Goal: Task Accomplishment & Management: Use online tool/utility

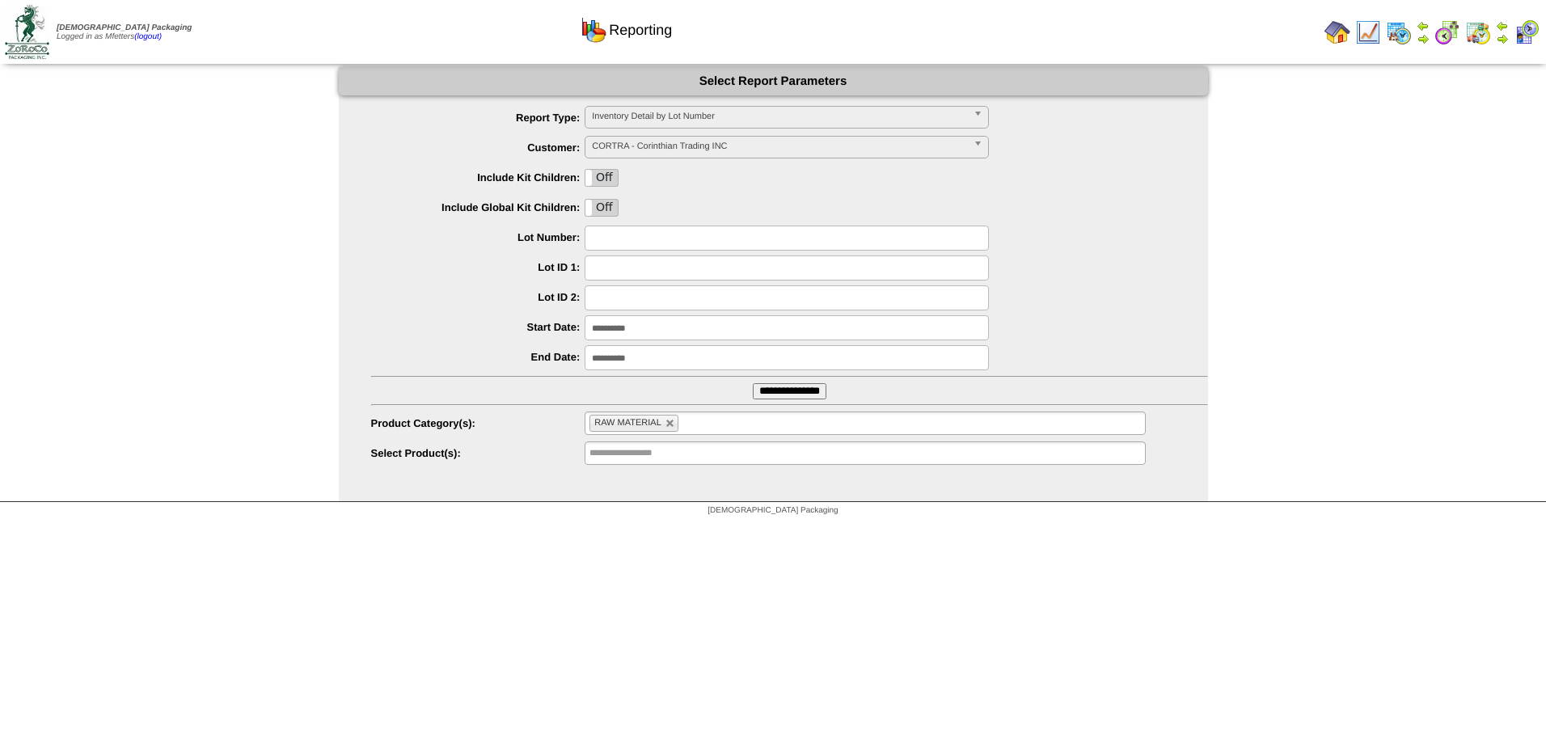
click at [1344, 38] on img at bounding box center [1337, 32] width 26 height 26
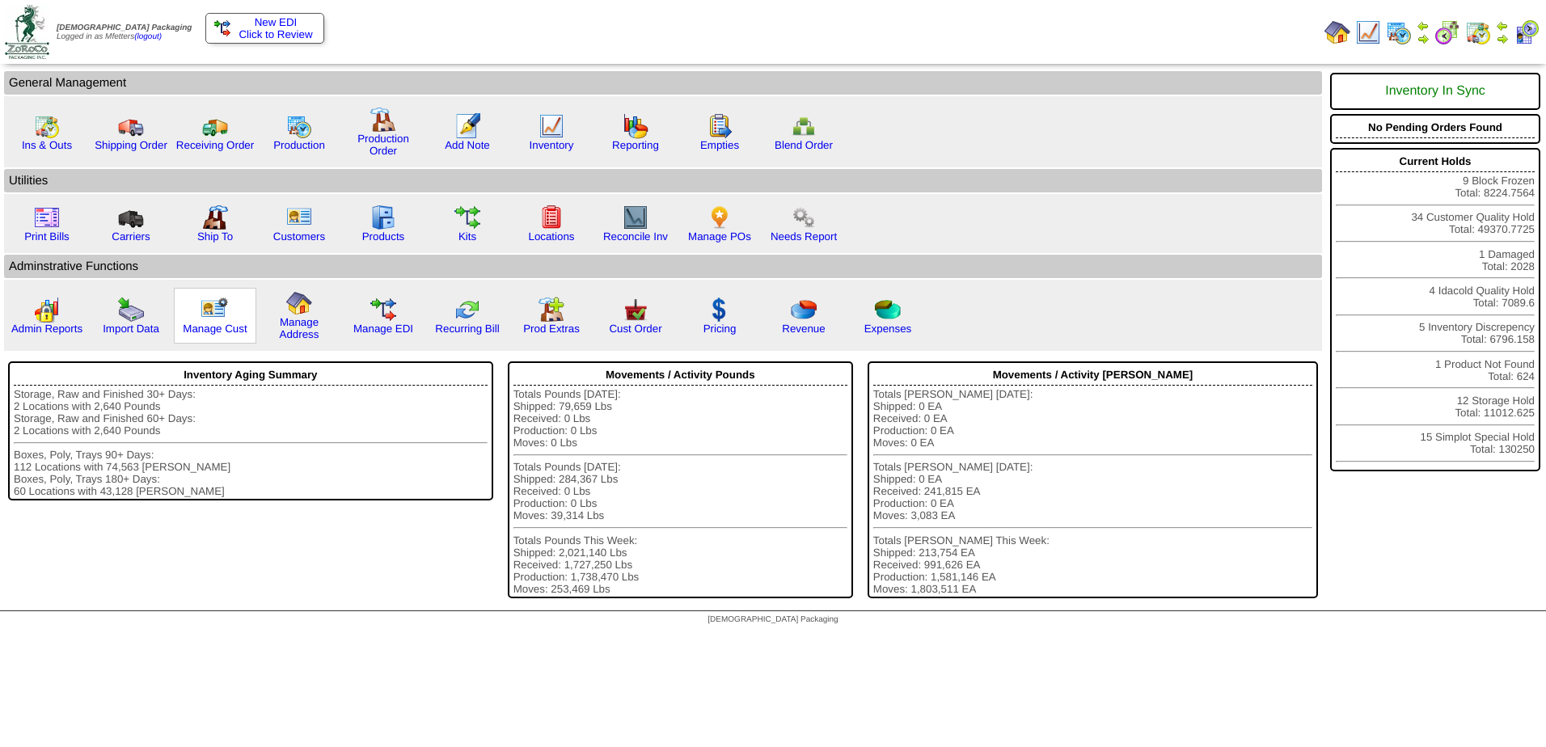
click at [214, 317] on img at bounding box center [215, 310] width 30 height 26
click at [634, 314] on img at bounding box center [635, 310] width 26 height 26
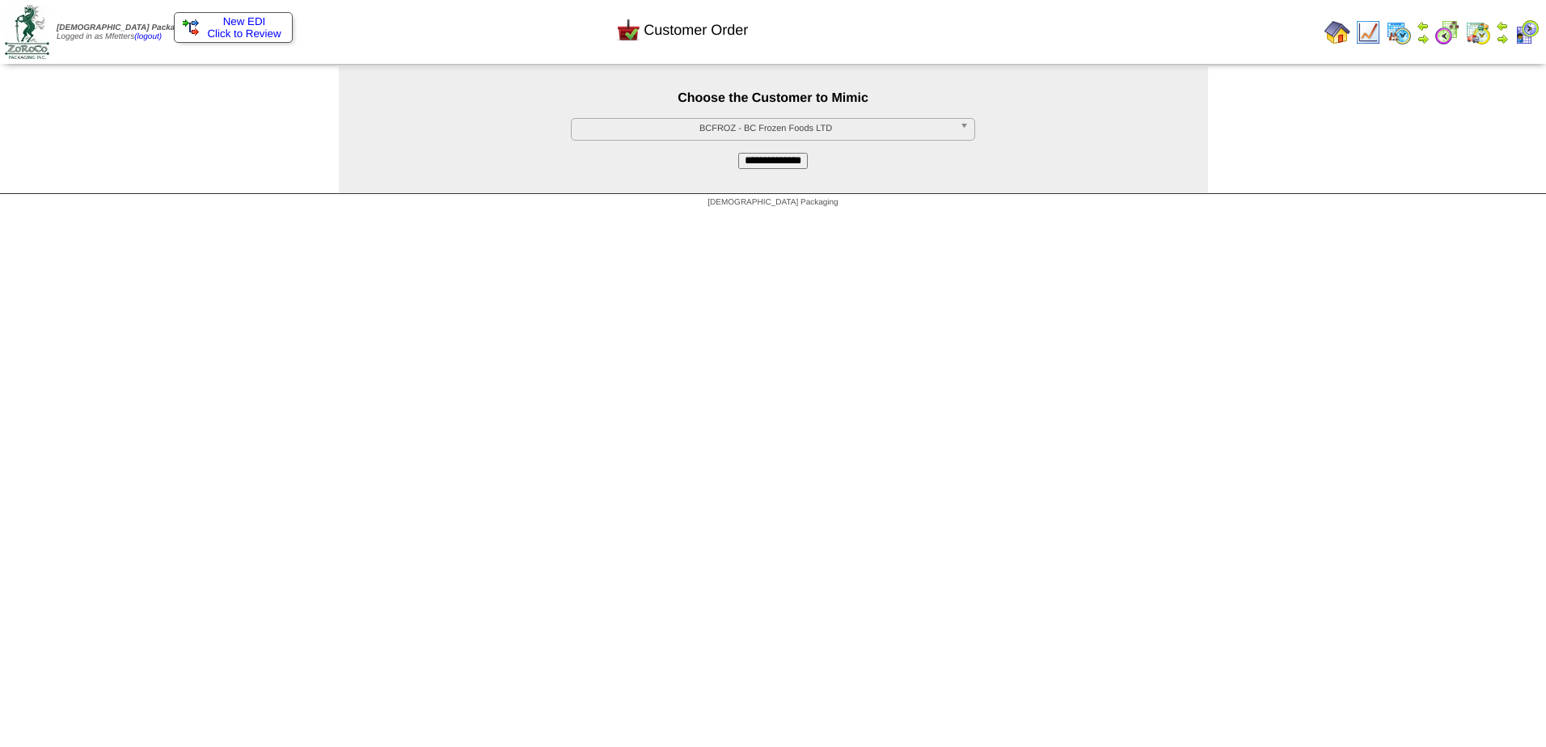
click at [771, 130] on span "BCFROZ - BC Frozen Foods LTD" at bounding box center [765, 128] width 375 height 19
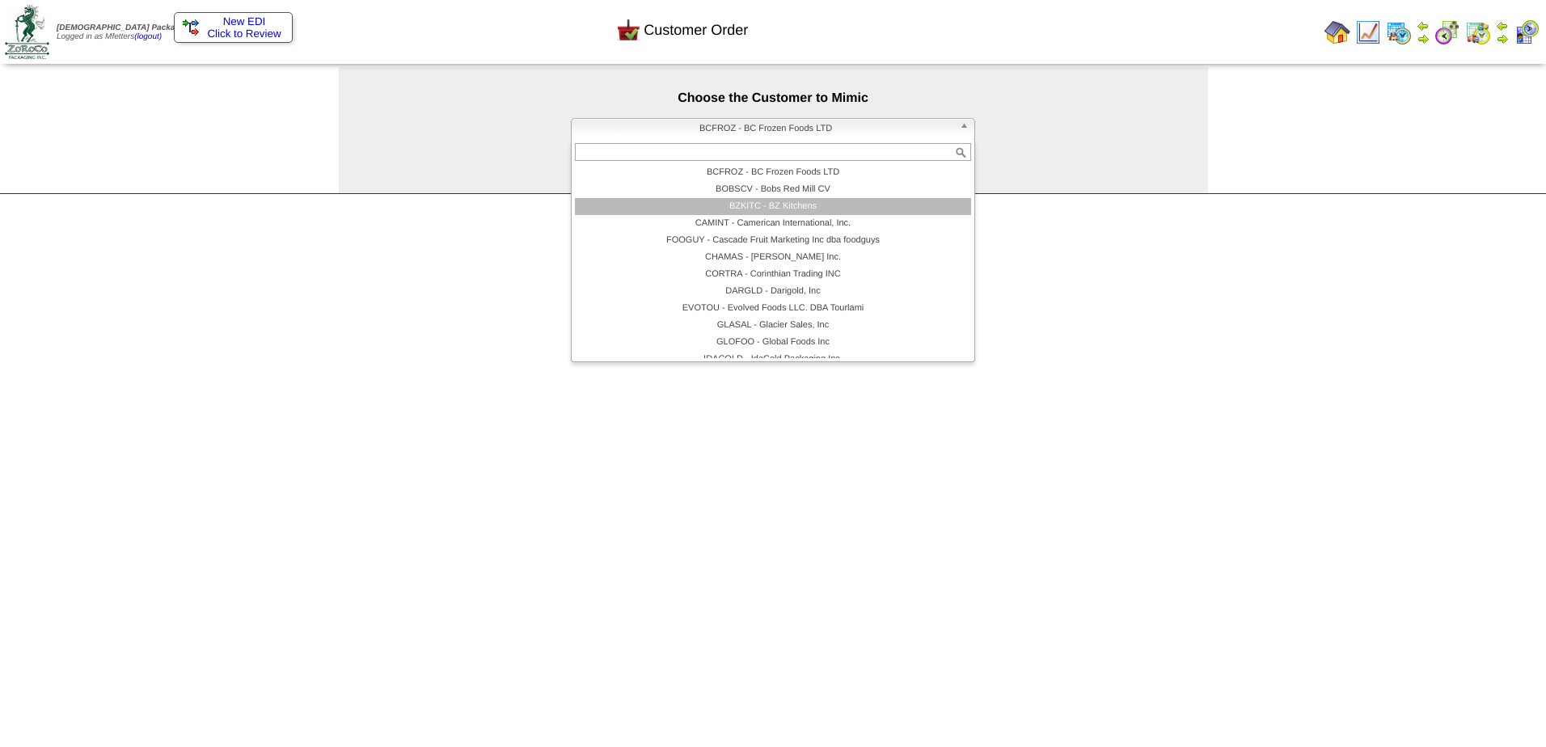
click at [811, 206] on li "BZKITC - BZ Kitchens" at bounding box center [773, 206] width 396 height 17
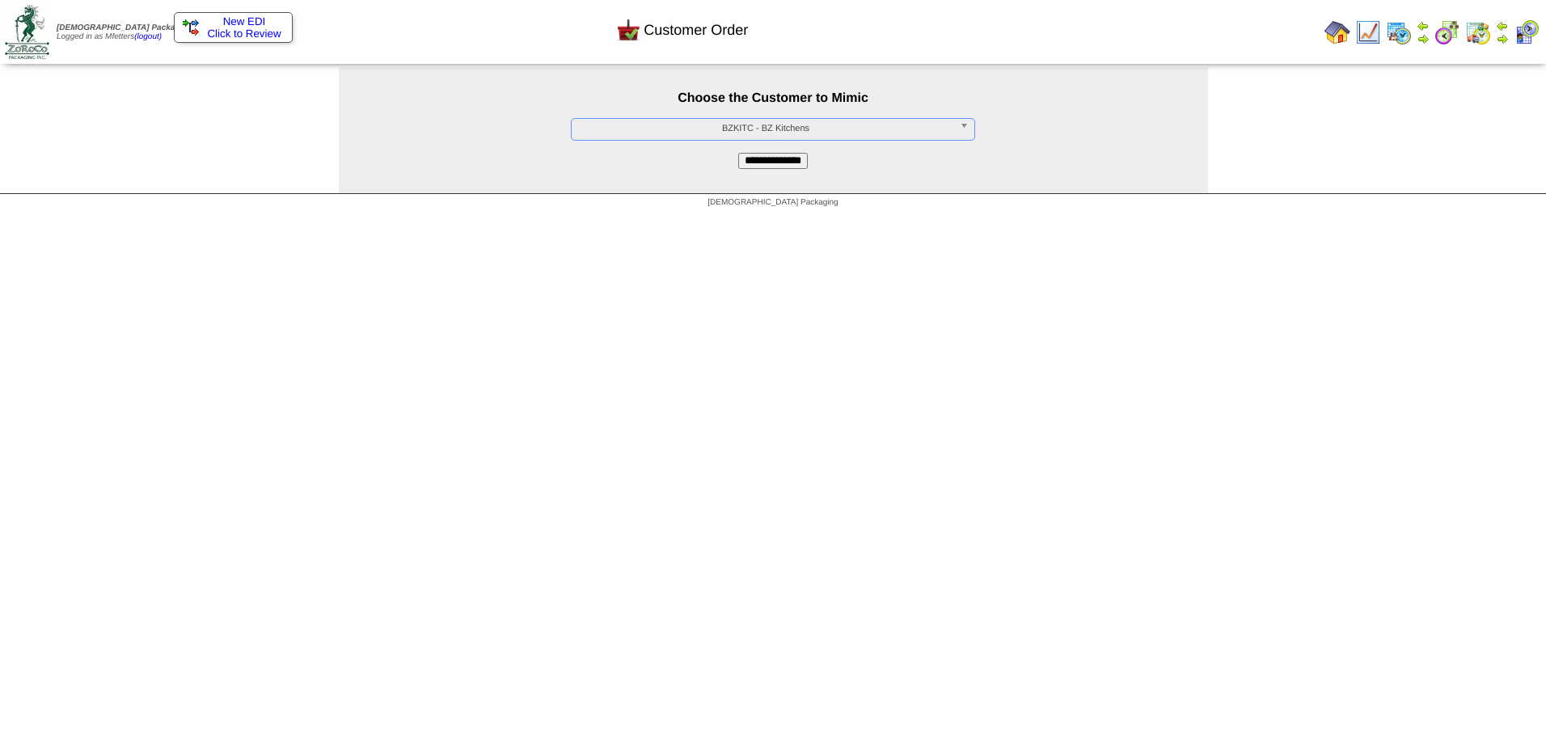
click at [784, 164] on input "**********" at bounding box center [773, 161] width 70 height 16
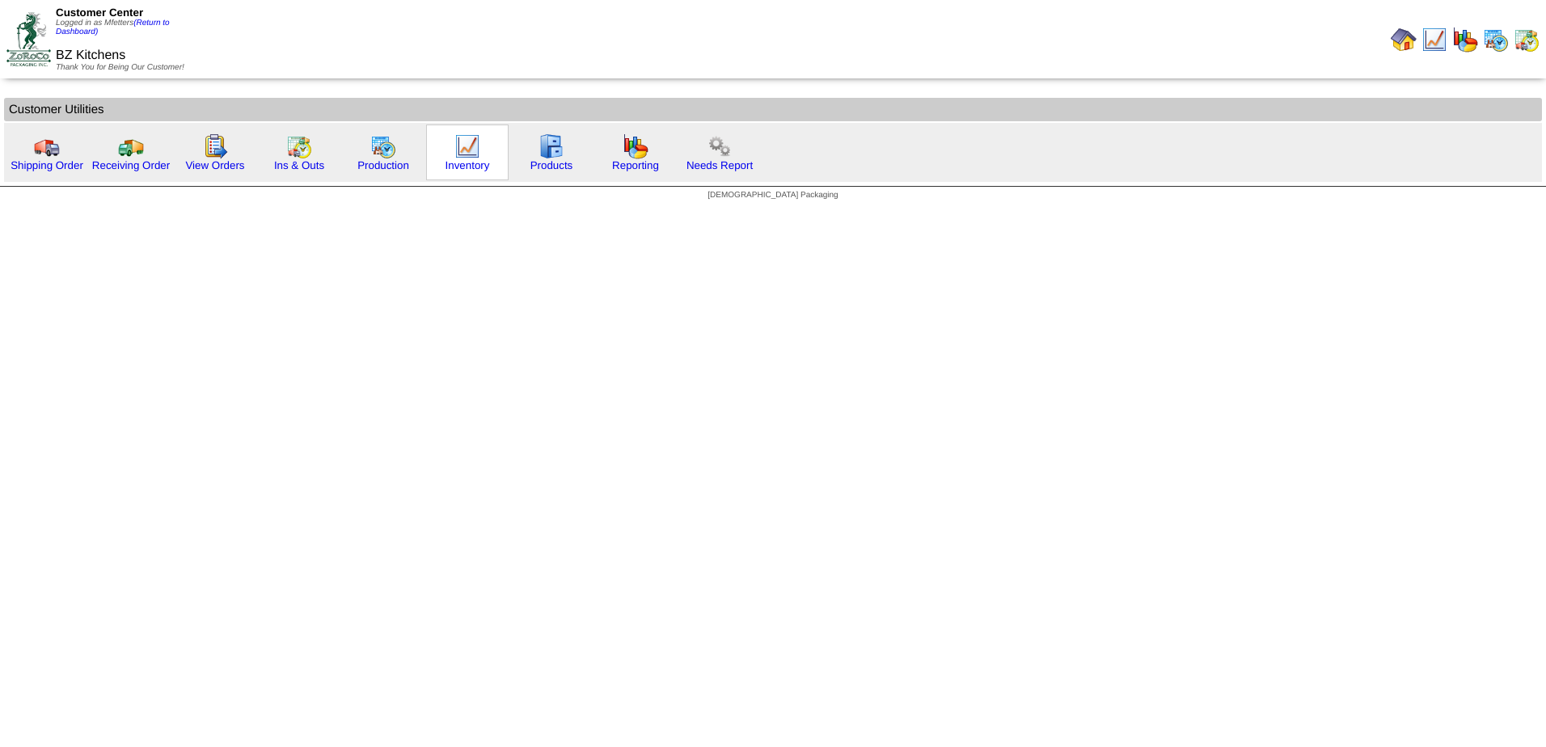
click at [462, 154] on img at bounding box center [467, 146] width 26 height 26
click at [374, 141] on img at bounding box center [383, 146] width 26 height 26
